Goal: Check status: Check status

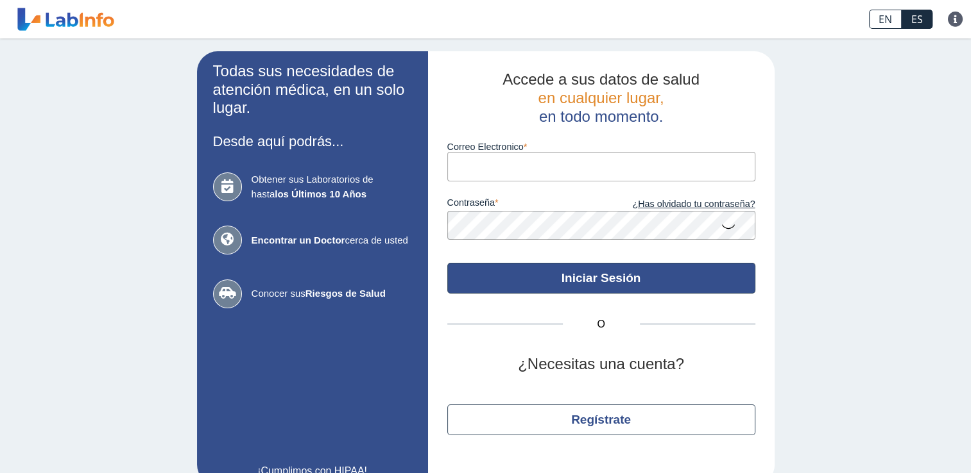
type input "[EMAIL_ADDRESS][DOMAIN_NAME]"
click at [582, 286] on button "Iniciar Sesión" at bounding box center [601, 278] width 308 height 31
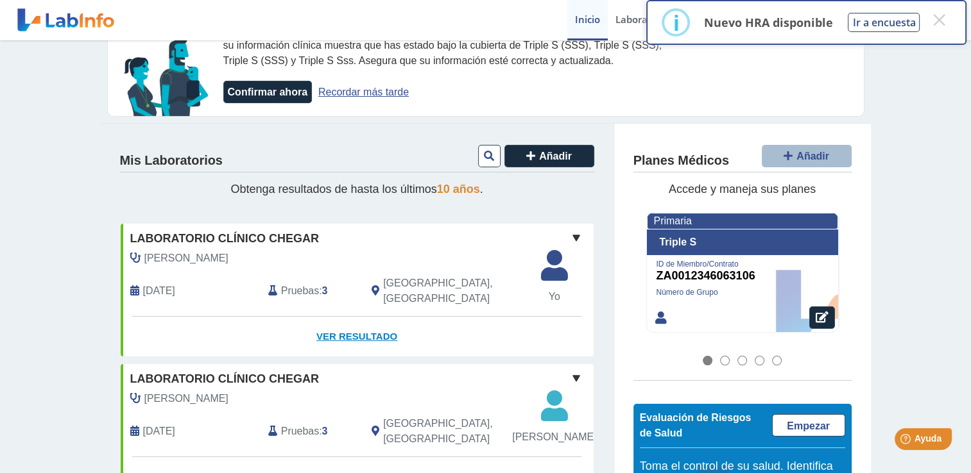
scroll to position [64, 0]
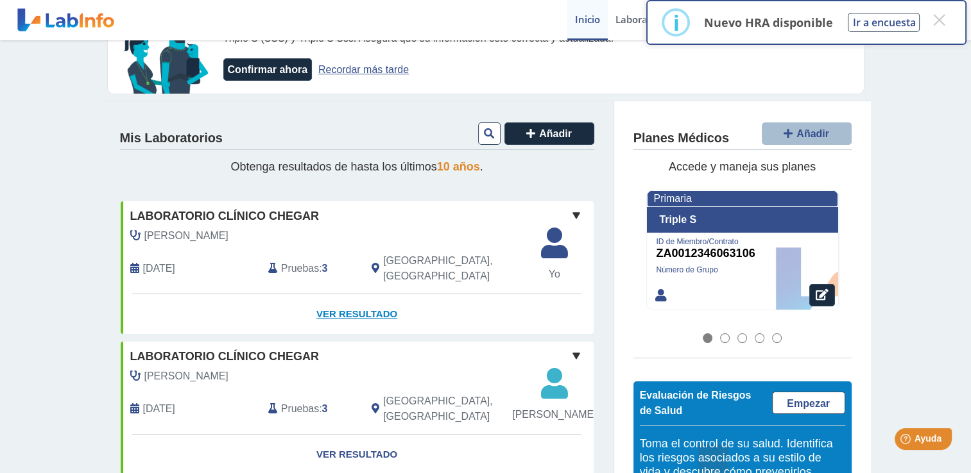
click at [344, 300] on link "Ver Resultado" at bounding box center [357, 314] width 473 height 40
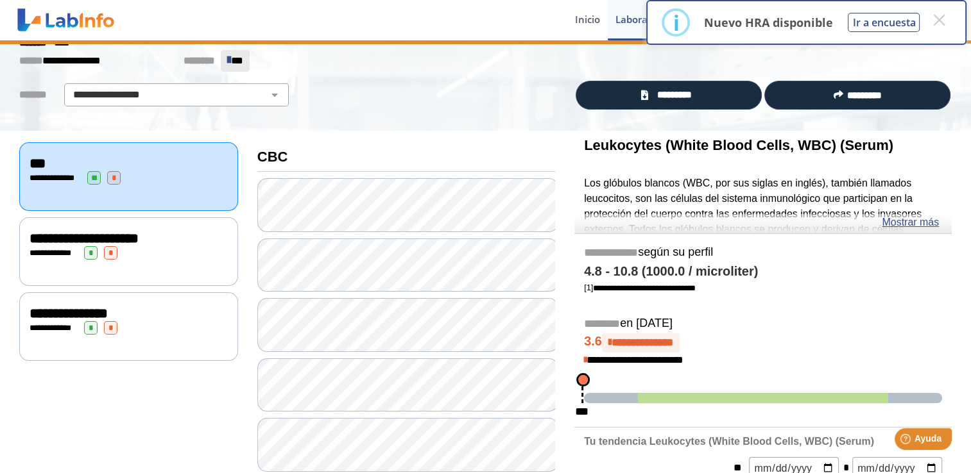
scroll to position [192, 0]
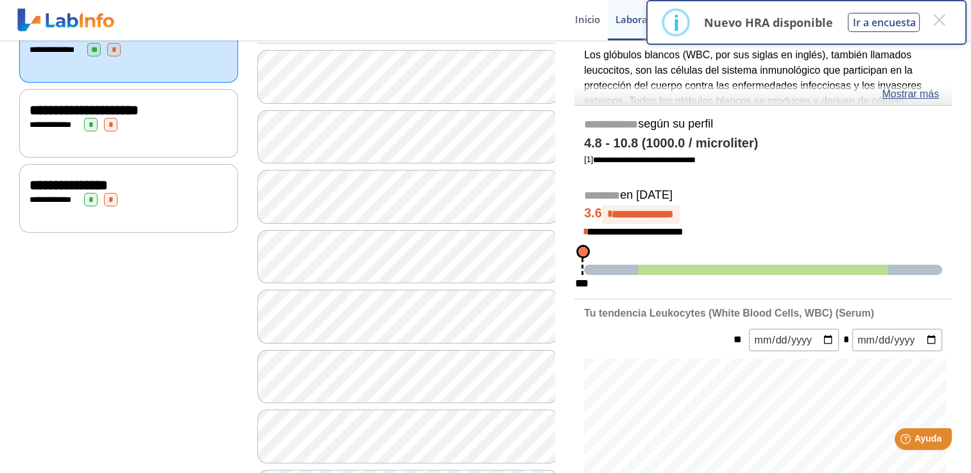
click at [111, 193] on span "*" at bounding box center [110, 199] width 13 height 13
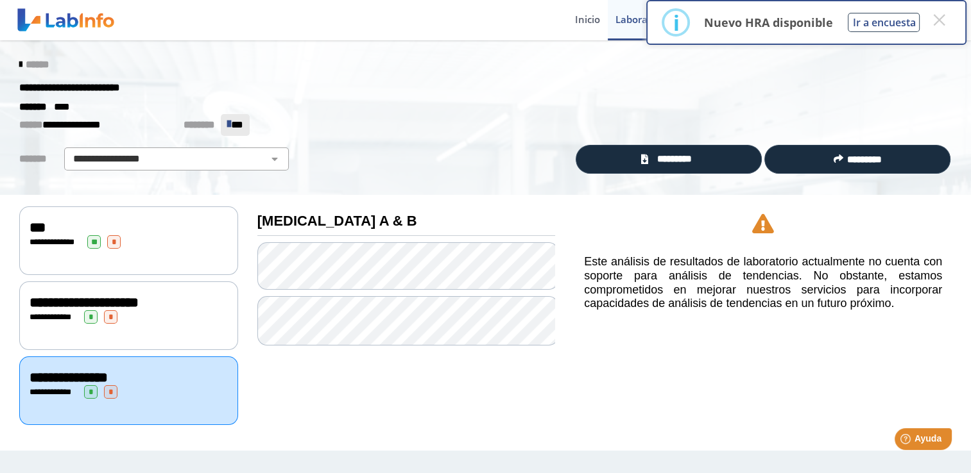
click at [101, 319] on div "**********" at bounding box center [129, 316] width 198 height 13
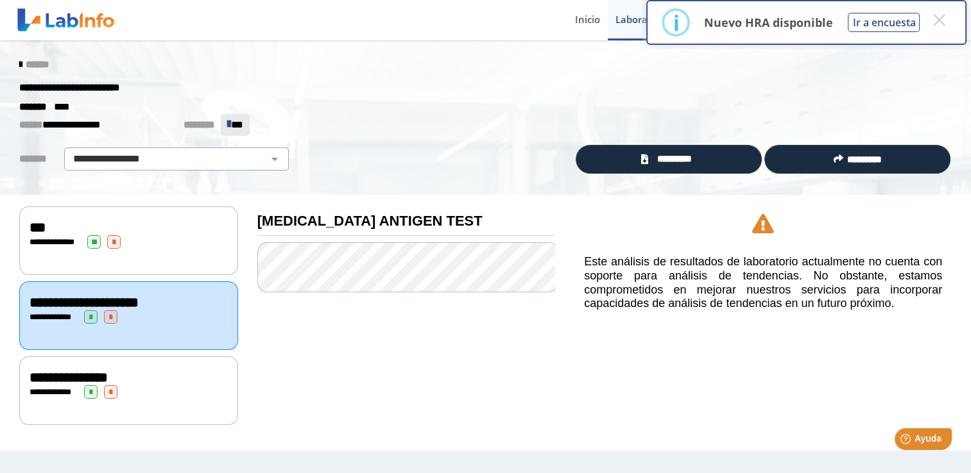
click at [28, 62] on span "******" at bounding box center [37, 65] width 23 height 10
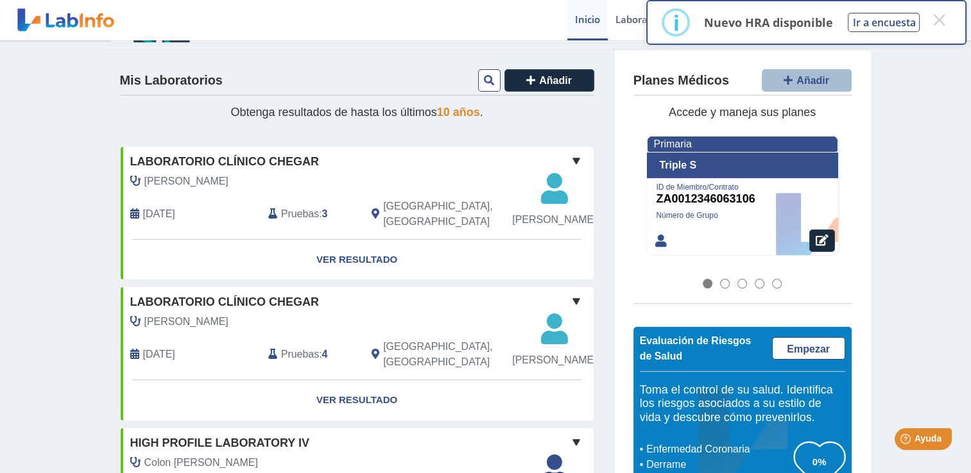
scroll to position [192, 0]
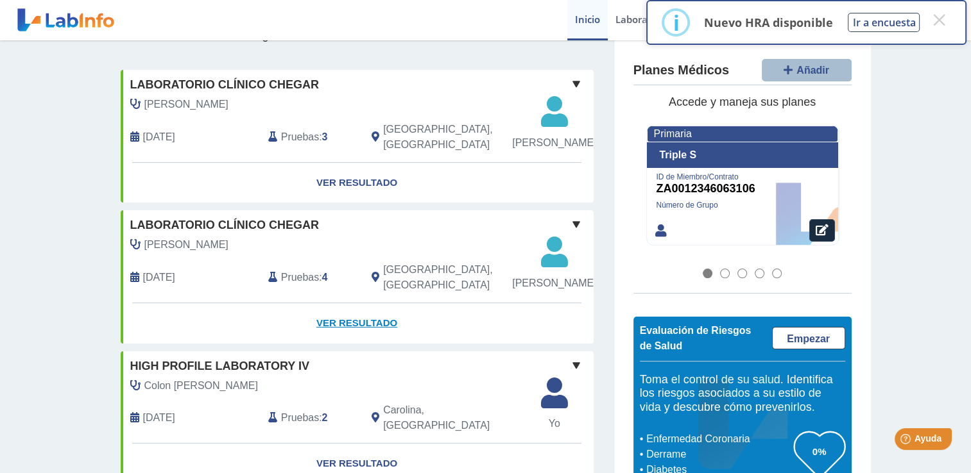
click at [372, 335] on link "Ver Resultado" at bounding box center [357, 323] width 473 height 40
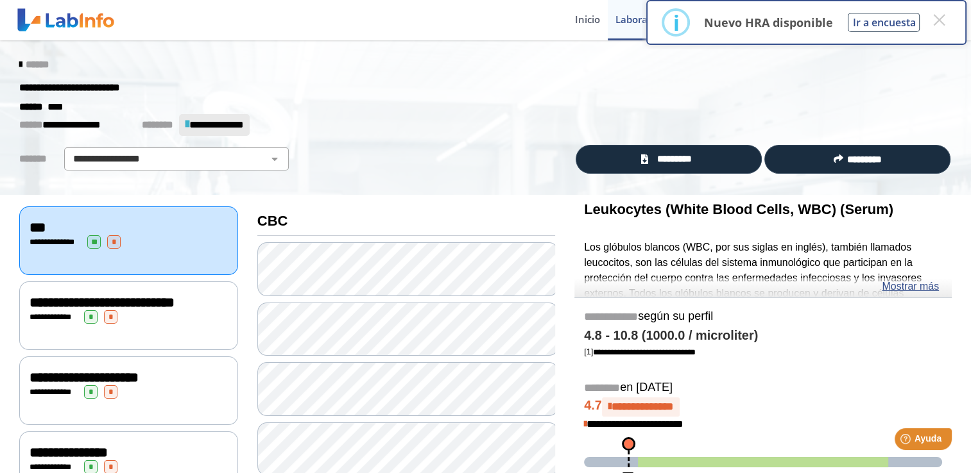
click at [19, 63] on icon at bounding box center [20, 65] width 3 height 10
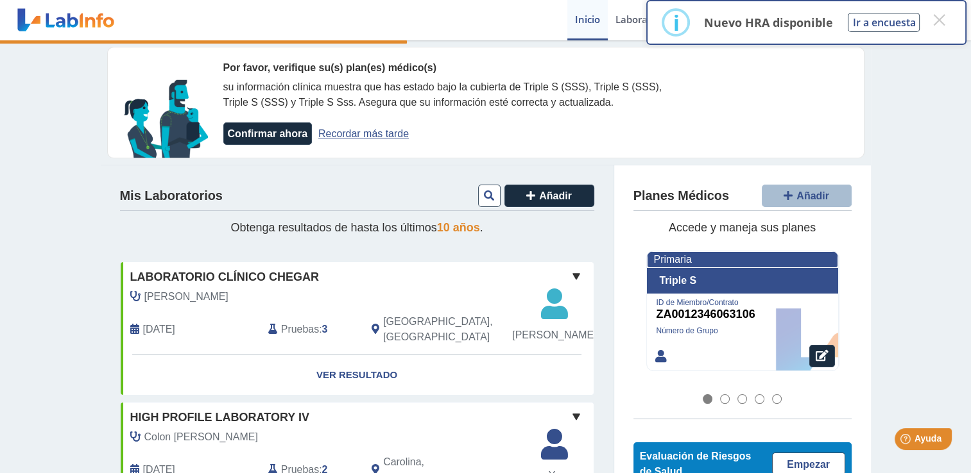
click at [575, 273] on span at bounding box center [575, 276] width 15 height 15
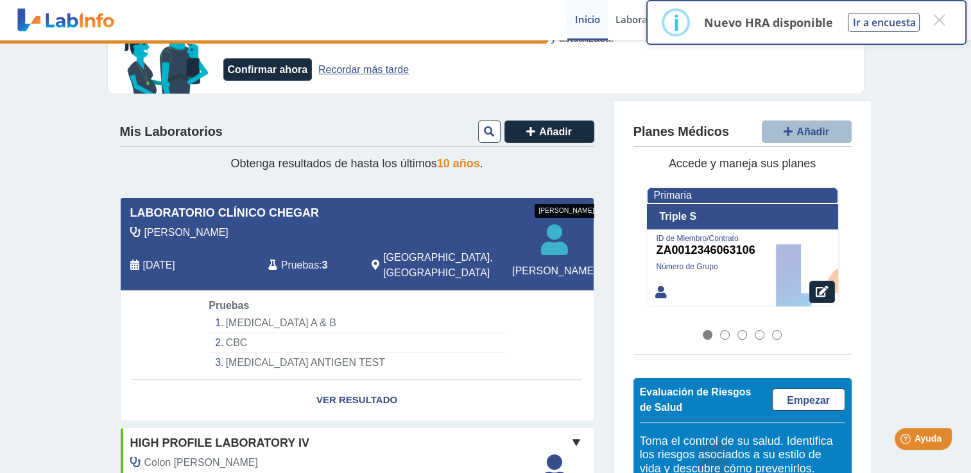
scroll to position [192, 0]
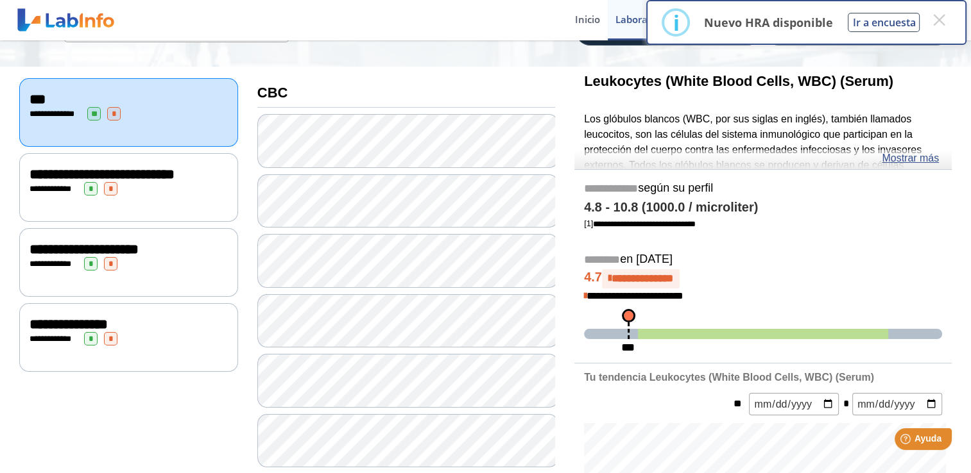
click at [74, 167] on span "**********" at bounding box center [102, 174] width 145 height 14
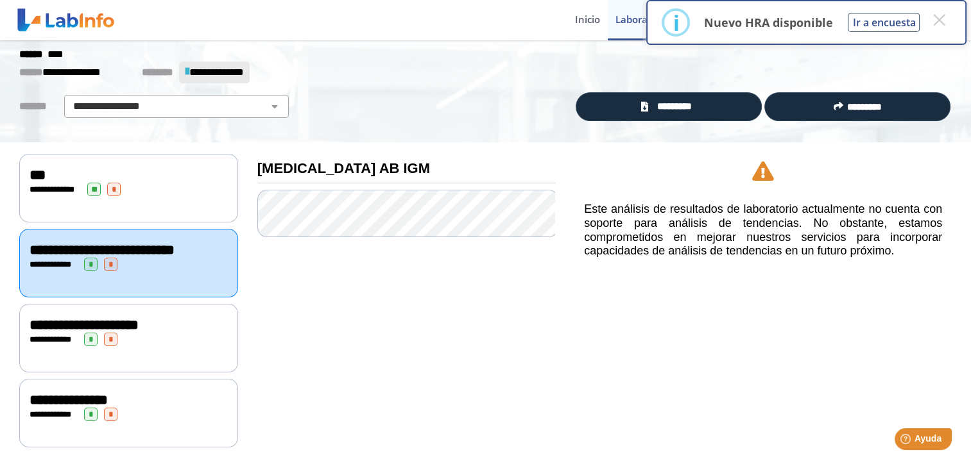
scroll to position [60, 0]
click at [243, 67] on span "**********" at bounding box center [216, 72] width 54 height 10
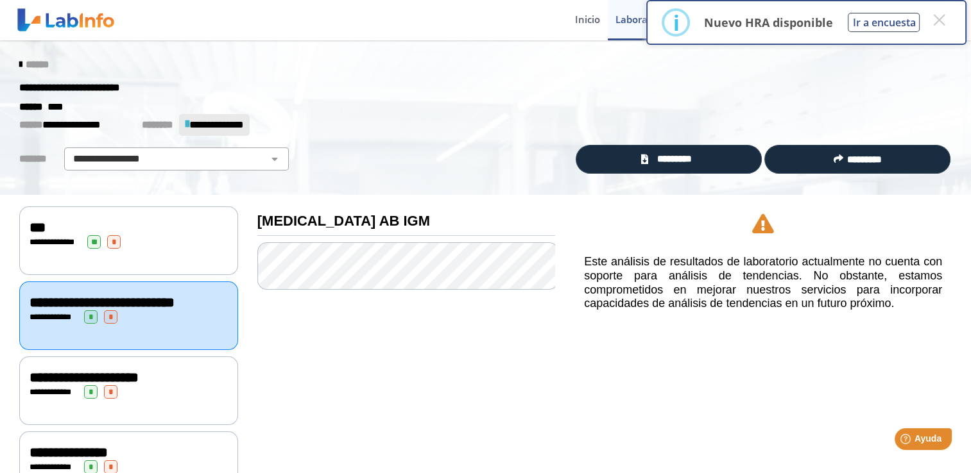
click at [19, 62] on icon at bounding box center [20, 65] width 3 height 10
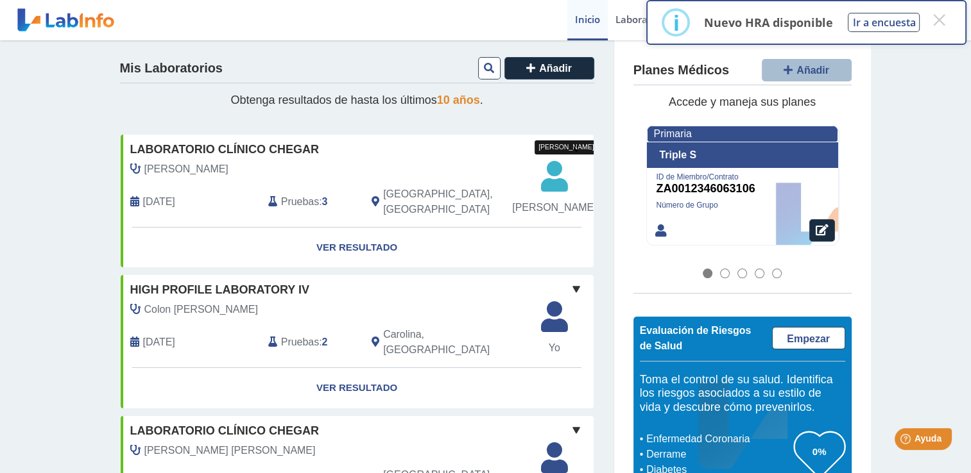
scroll to position [128, 0]
click at [573, 147] on span at bounding box center [575, 147] width 15 height 15
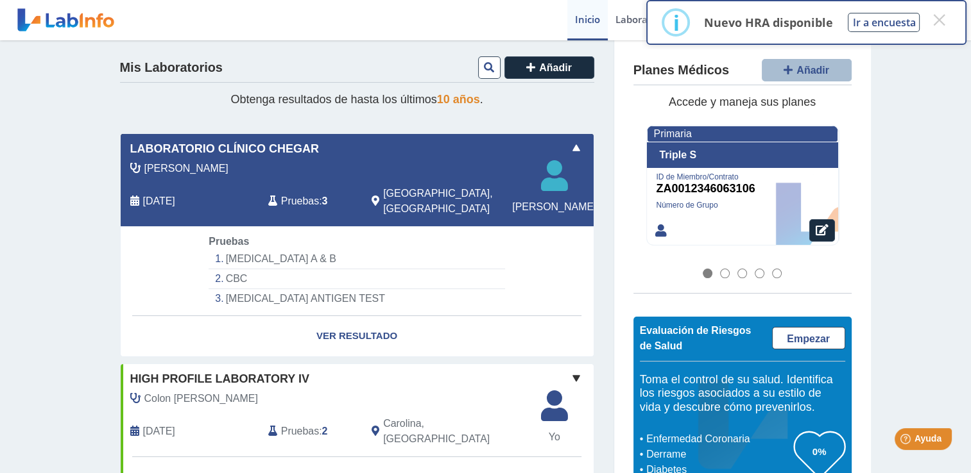
click at [573, 147] on span at bounding box center [575, 147] width 15 height 15
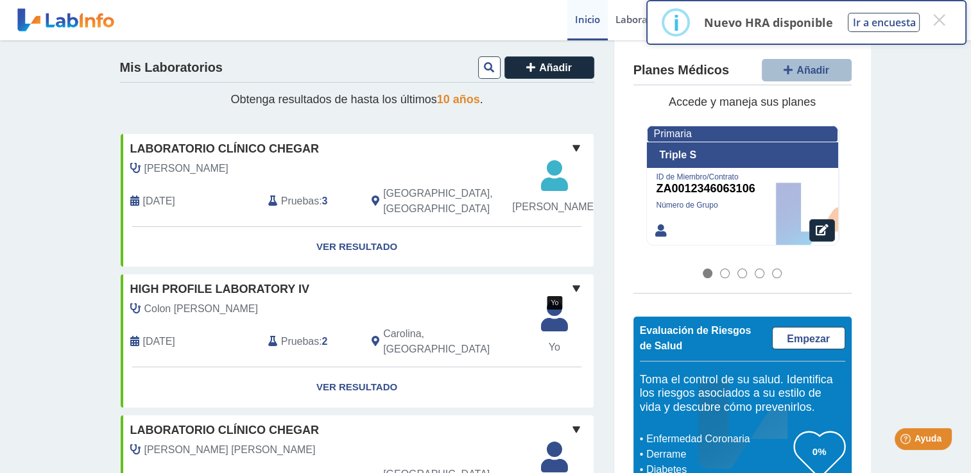
click at [559, 321] on icon at bounding box center [554, 320] width 42 height 38
click at [573, 286] on span at bounding box center [575, 288] width 15 height 15
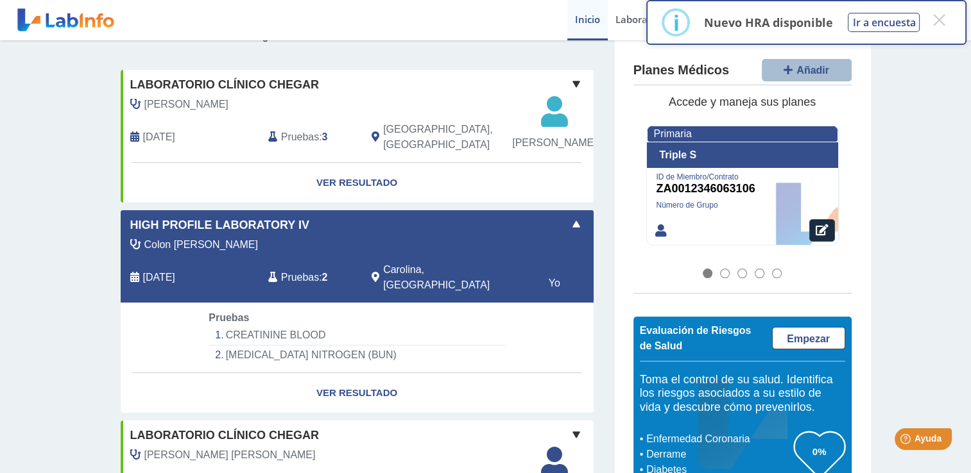
scroll to position [257, 0]
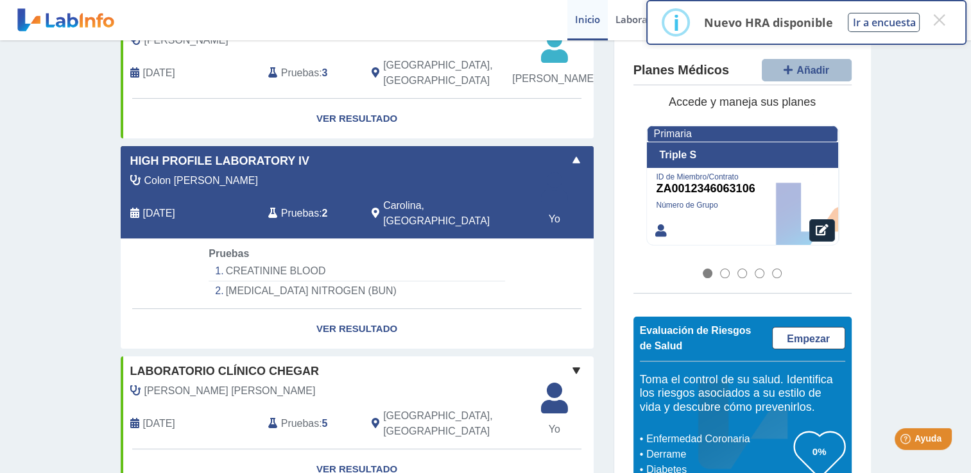
click at [568, 162] on span at bounding box center [575, 160] width 15 height 15
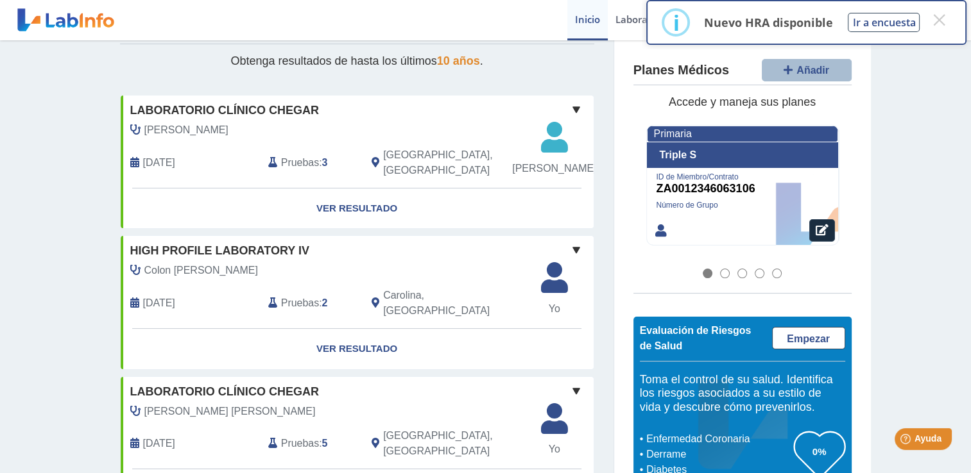
scroll to position [0, 0]
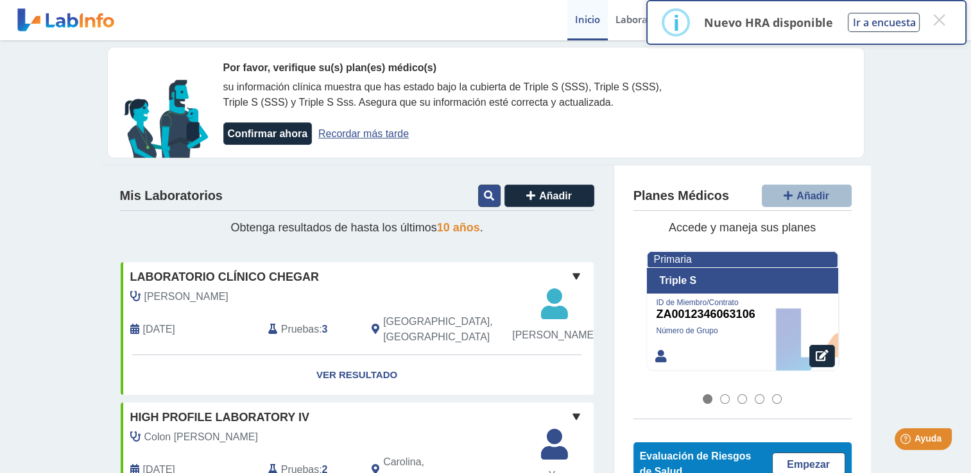
click at [484, 201] on button at bounding box center [489, 196] width 22 height 22
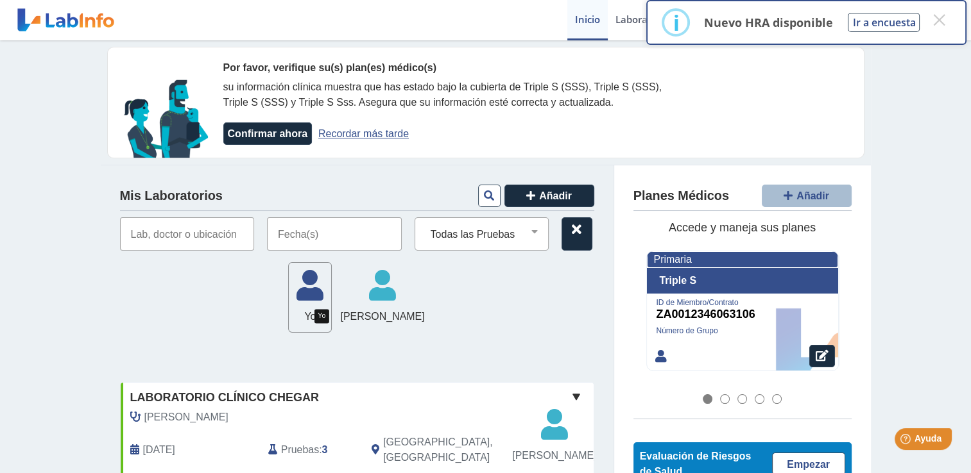
click at [307, 300] on icon at bounding box center [310, 290] width 42 height 38
click at [321, 291] on icon at bounding box center [310, 290] width 42 height 38
click at [323, 231] on input "text" at bounding box center [334, 233] width 135 height 33
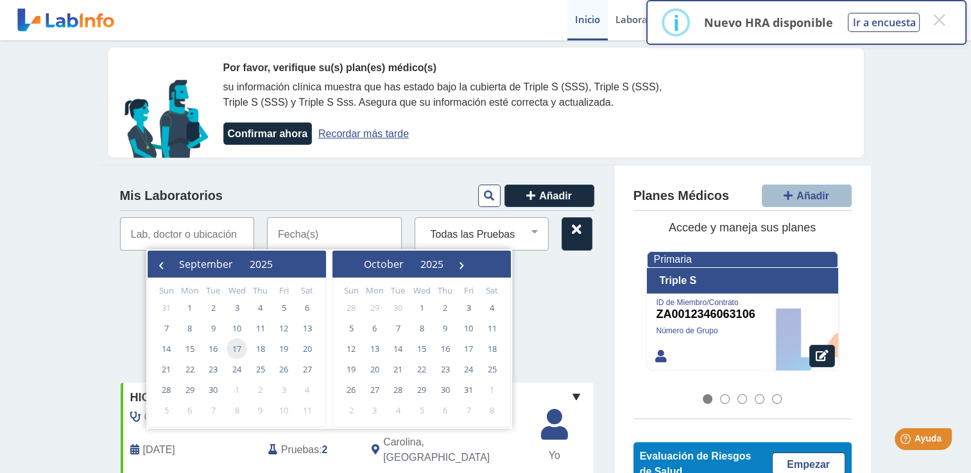
click at [232, 341] on span "17" at bounding box center [236, 349] width 21 height 21
click at [238, 349] on span "17" at bounding box center [236, 349] width 21 height 21
type input "[DATE] - [DATE]"
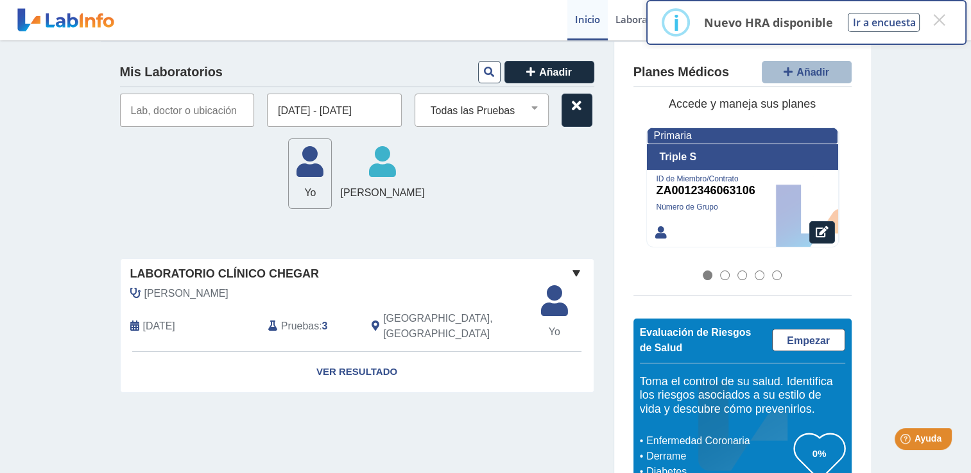
scroll to position [128, 0]
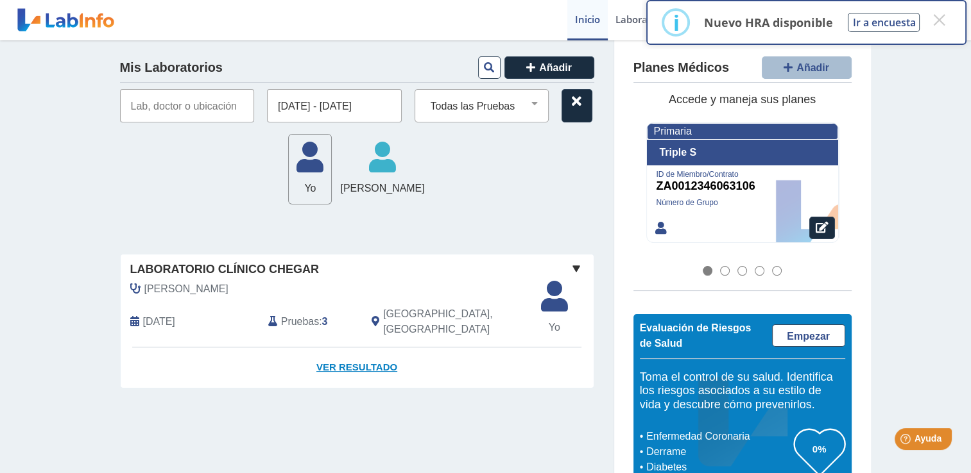
click at [340, 357] on link "Ver Resultado" at bounding box center [357, 368] width 473 height 40
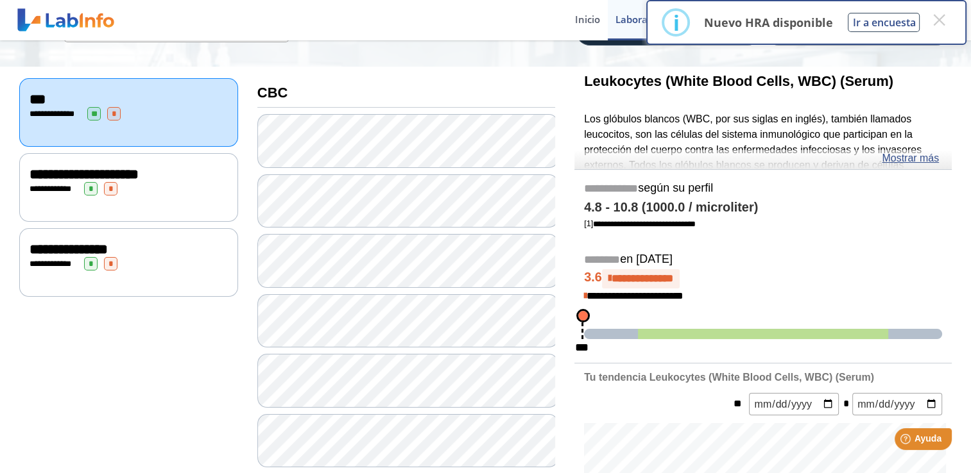
click at [55, 124] on div "**********" at bounding box center [128, 112] width 219 height 69
click at [85, 167] on span "**********" at bounding box center [84, 174] width 109 height 14
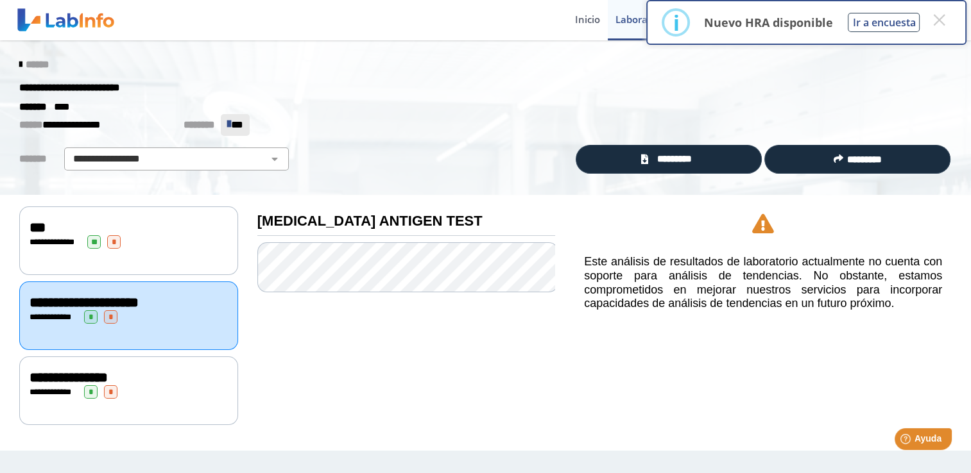
click at [162, 371] on div "**********" at bounding box center [129, 377] width 198 height 15
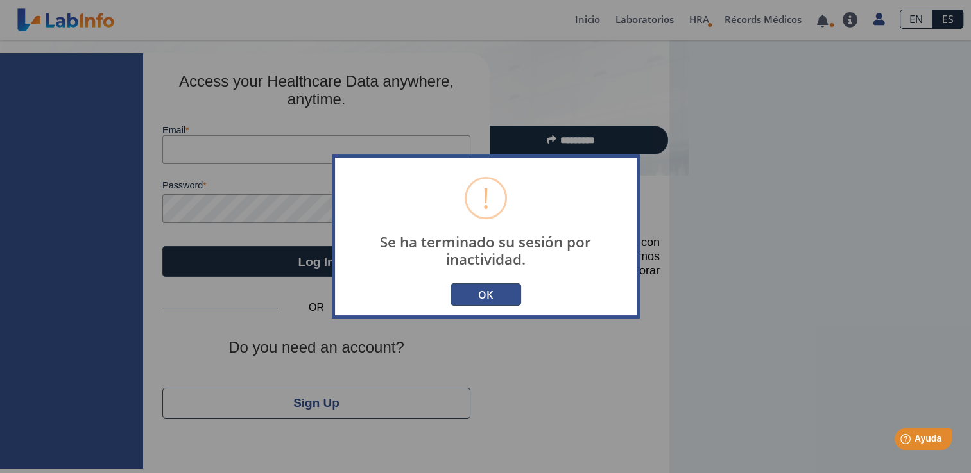
type input "[EMAIL_ADDRESS][DOMAIN_NAME]"
